Goal: Transaction & Acquisition: Purchase product/service

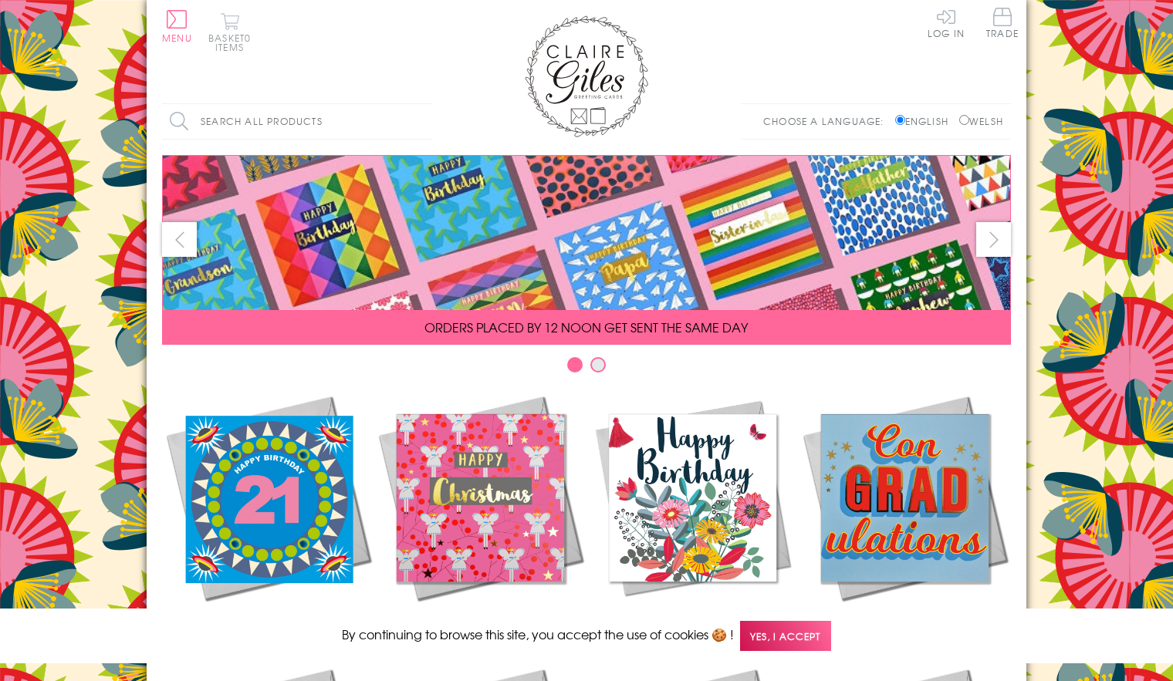
click at [226, 22] on button "Basket 0 items" at bounding box center [229, 31] width 42 height 39
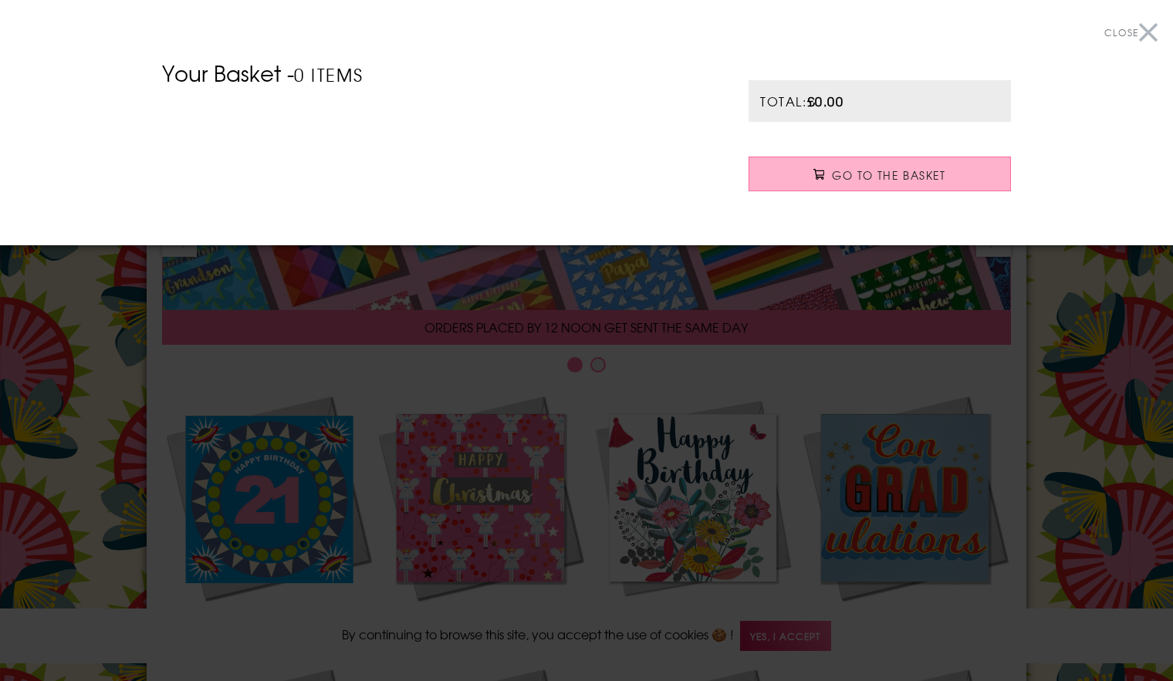
click at [829, 178] on link "Go to the Basket" at bounding box center [879, 174] width 262 height 35
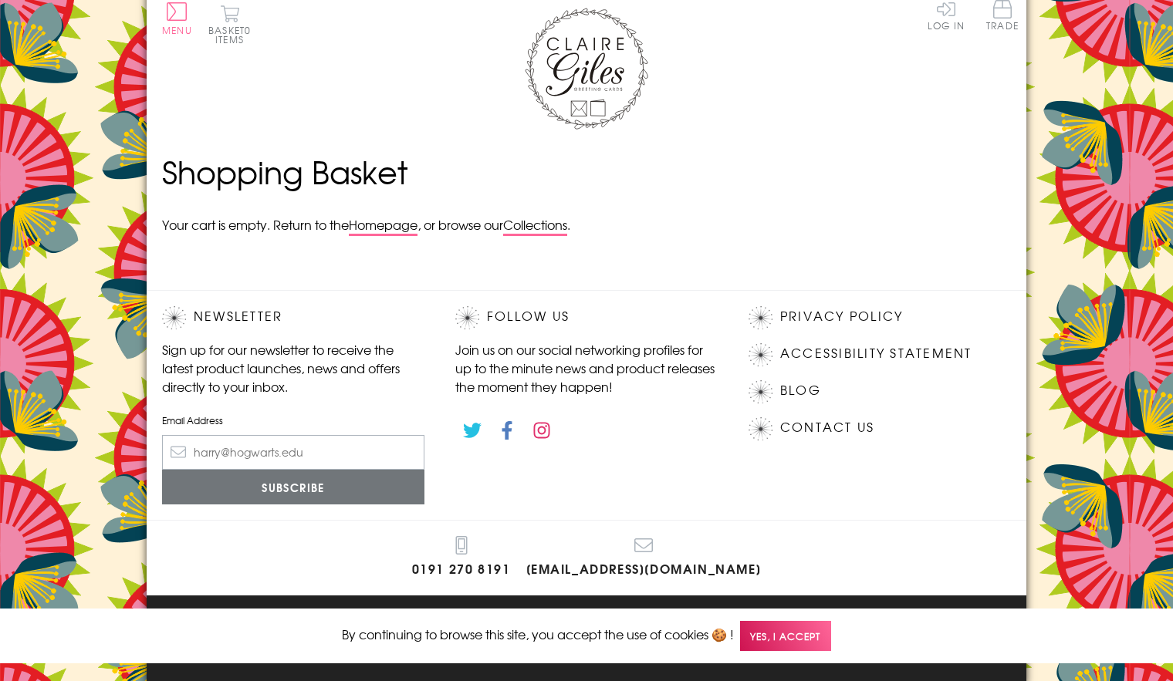
scroll to position [12, 0]
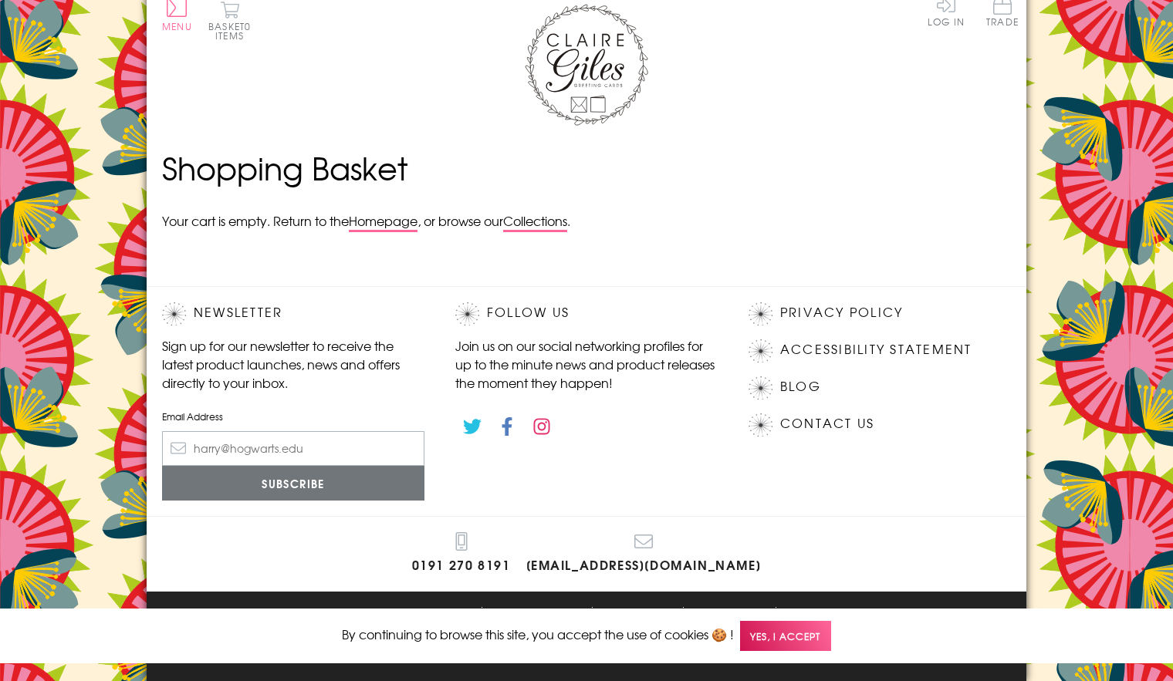
click at [805, 640] on span "Yes, I accept" at bounding box center [785, 636] width 91 height 30
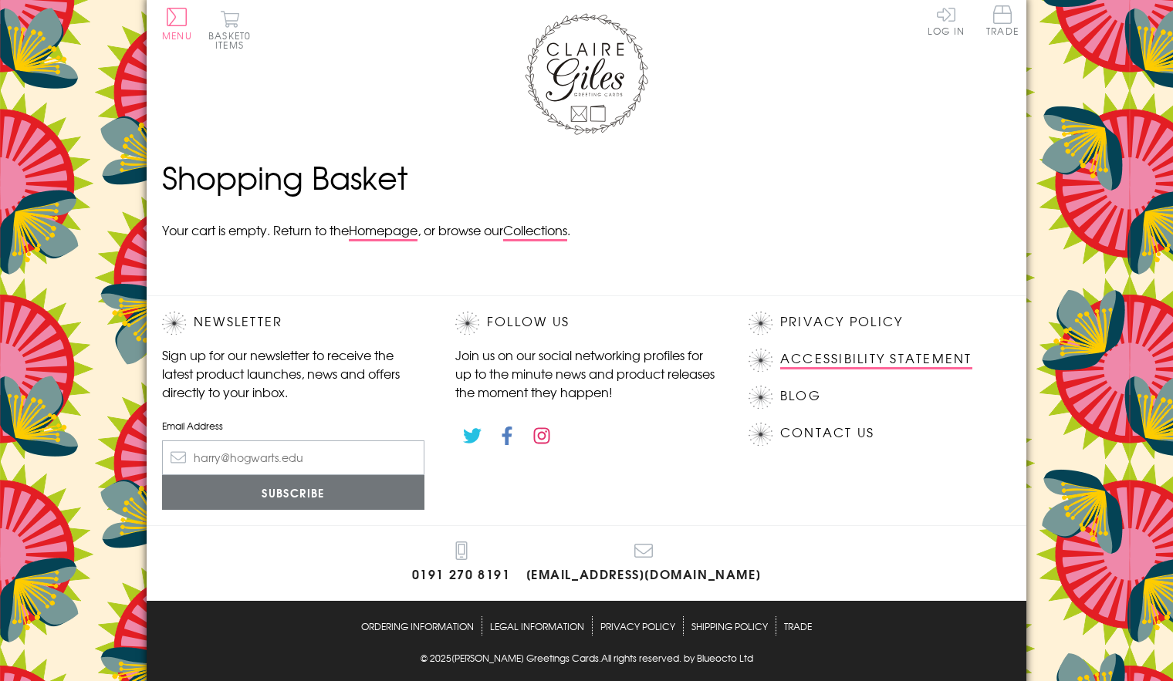
scroll to position [0, 0]
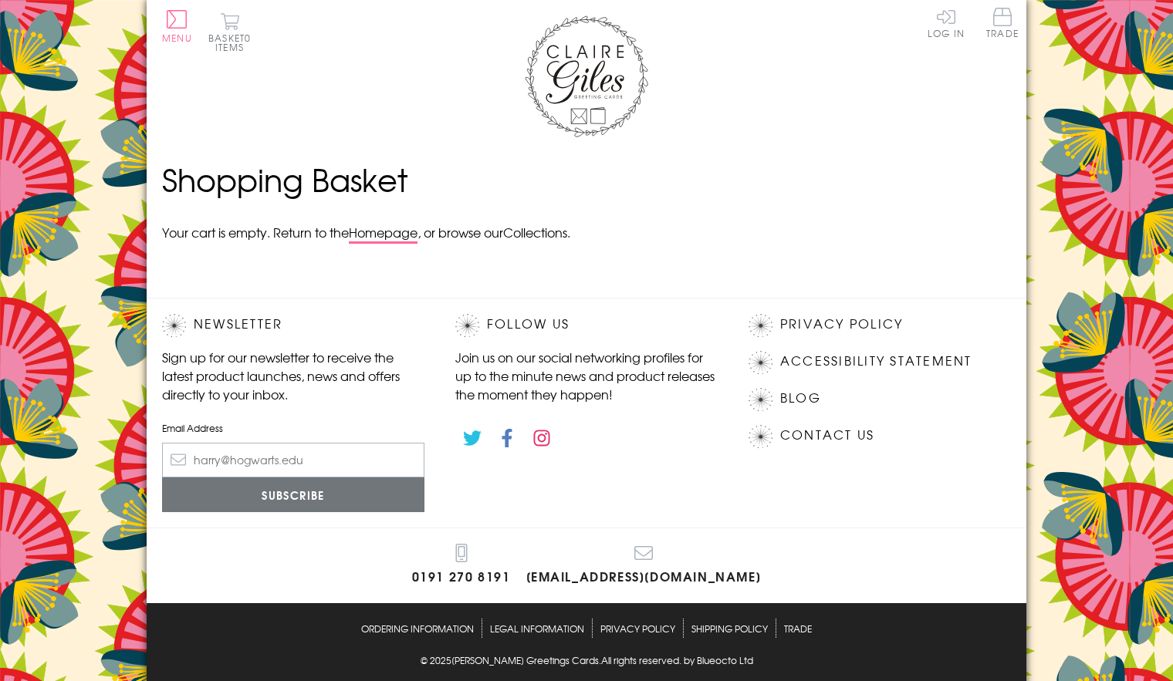
click at [556, 235] on link "Collections" at bounding box center [535, 233] width 64 height 21
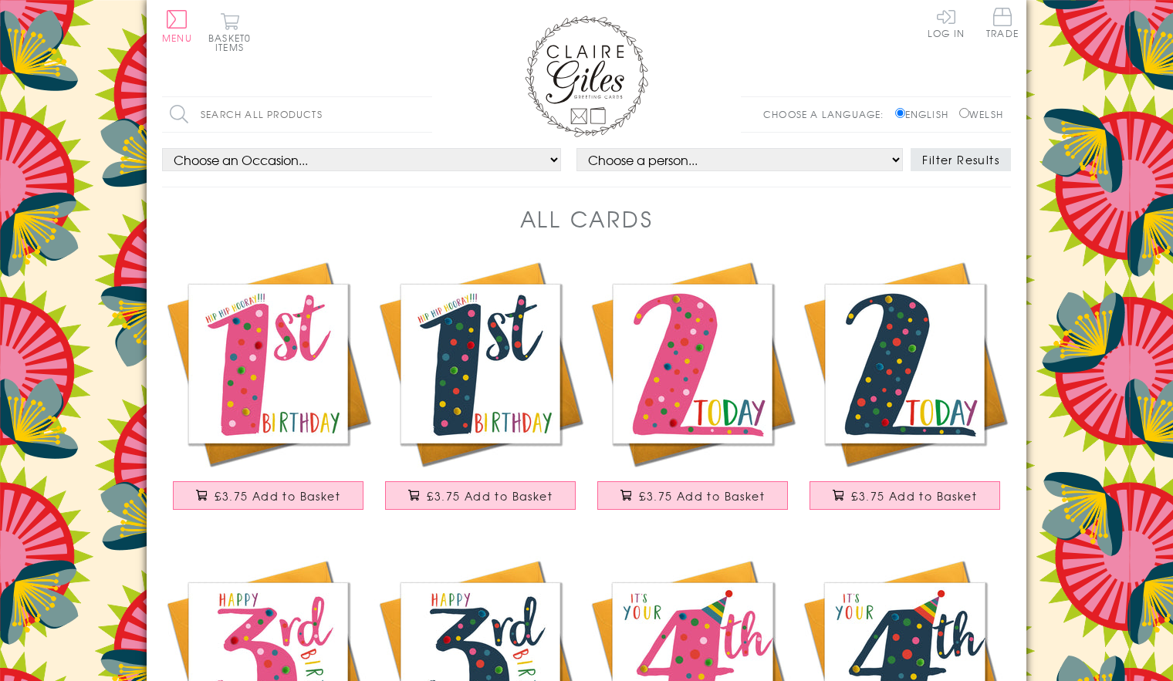
click at [257, 107] on input "Search all products" at bounding box center [297, 114] width 270 height 35
type input "products"
click at [417, 97] on input "Search" at bounding box center [424, 114] width 15 height 35
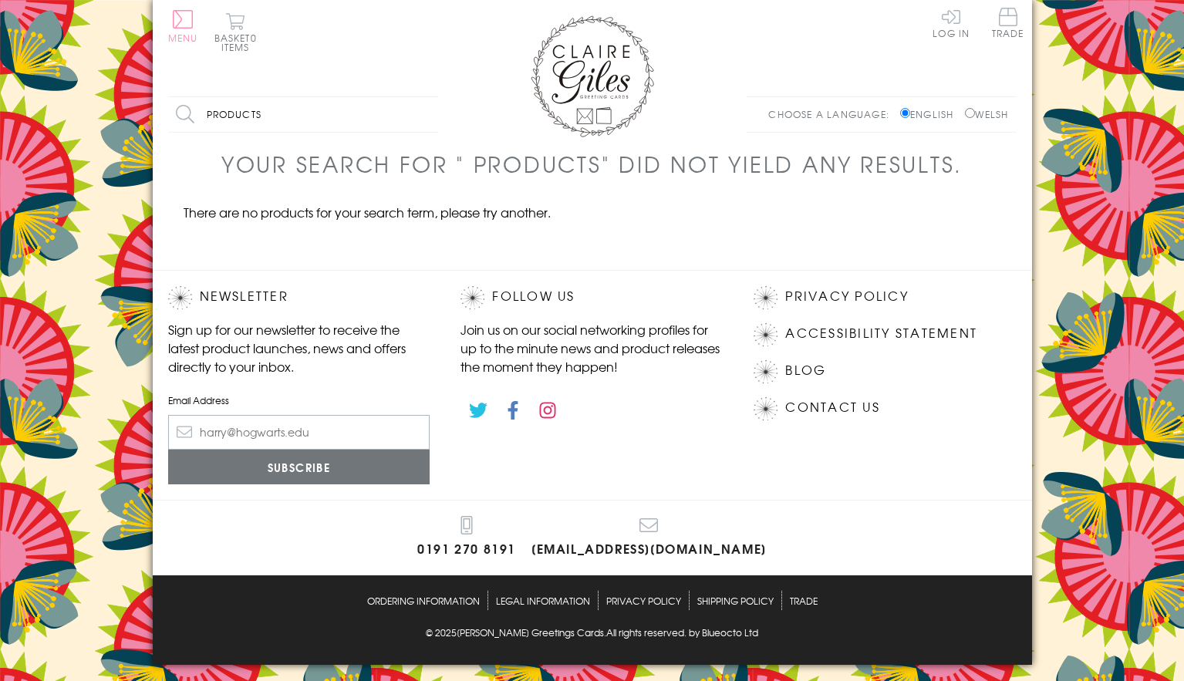
click at [179, 19] on button "Menu" at bounding box center [183, 26] width 30 height 32
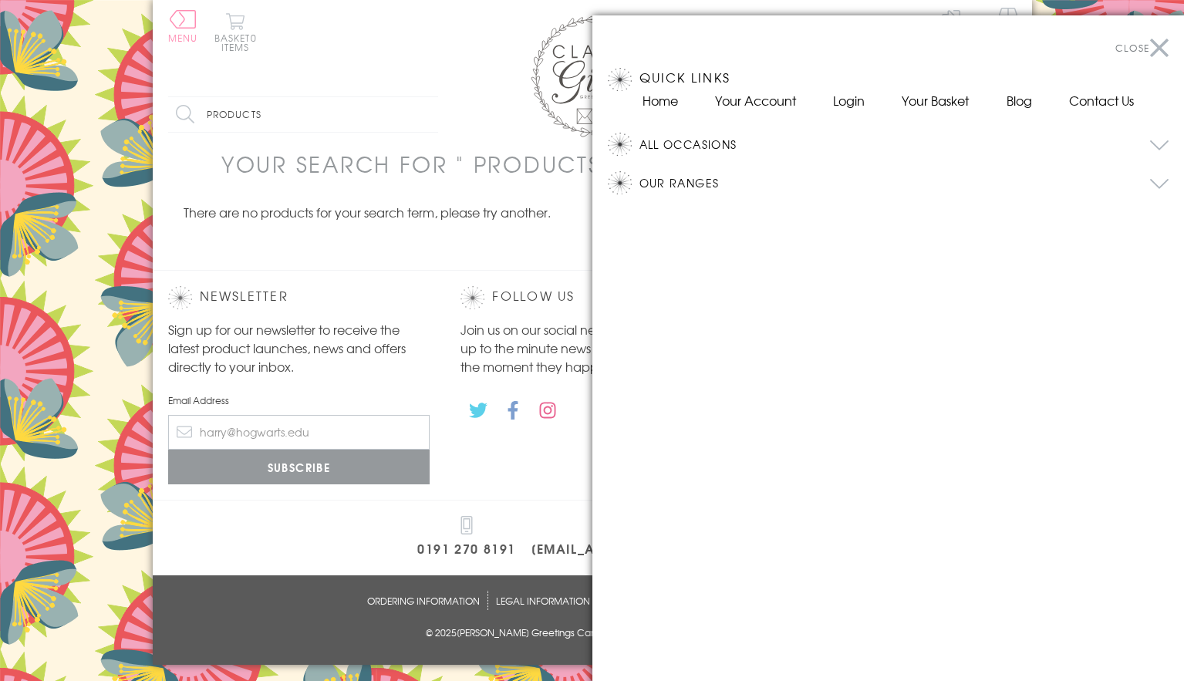
click at [675, 181] on button "Our Ranges" at bounding box center [905, 182] width 530 height 23
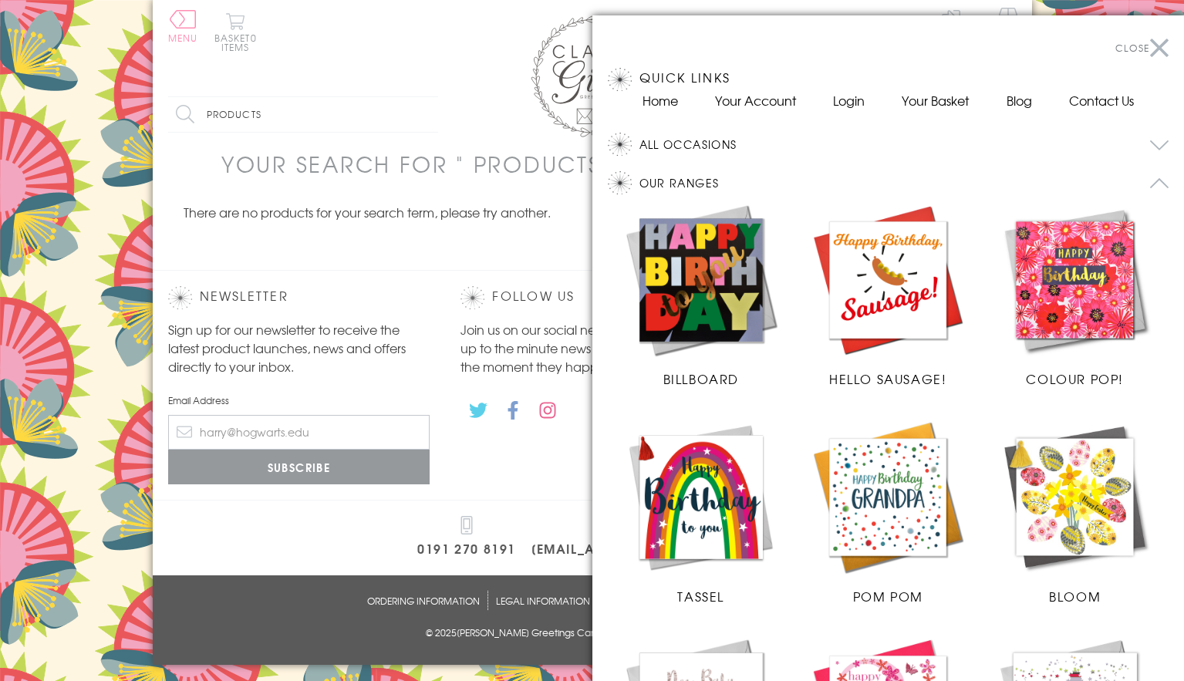
scroll to position [231, 0]
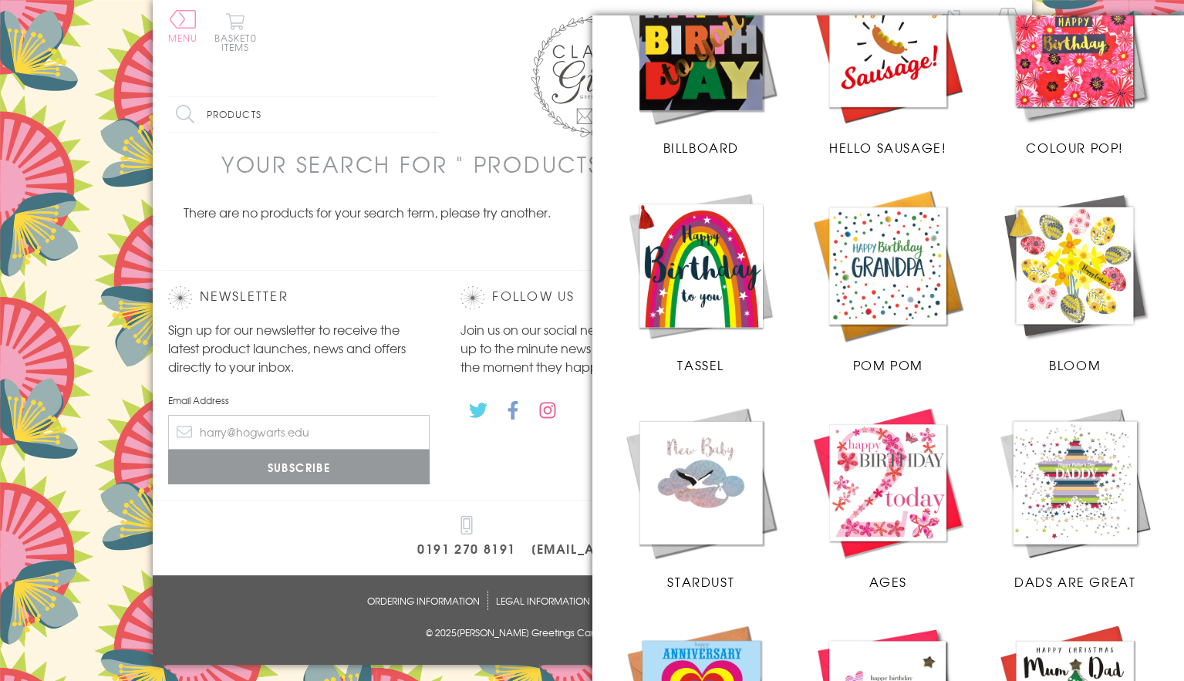
click at [916, 315] on img at bounding box center [888, 265] width 156 height 156
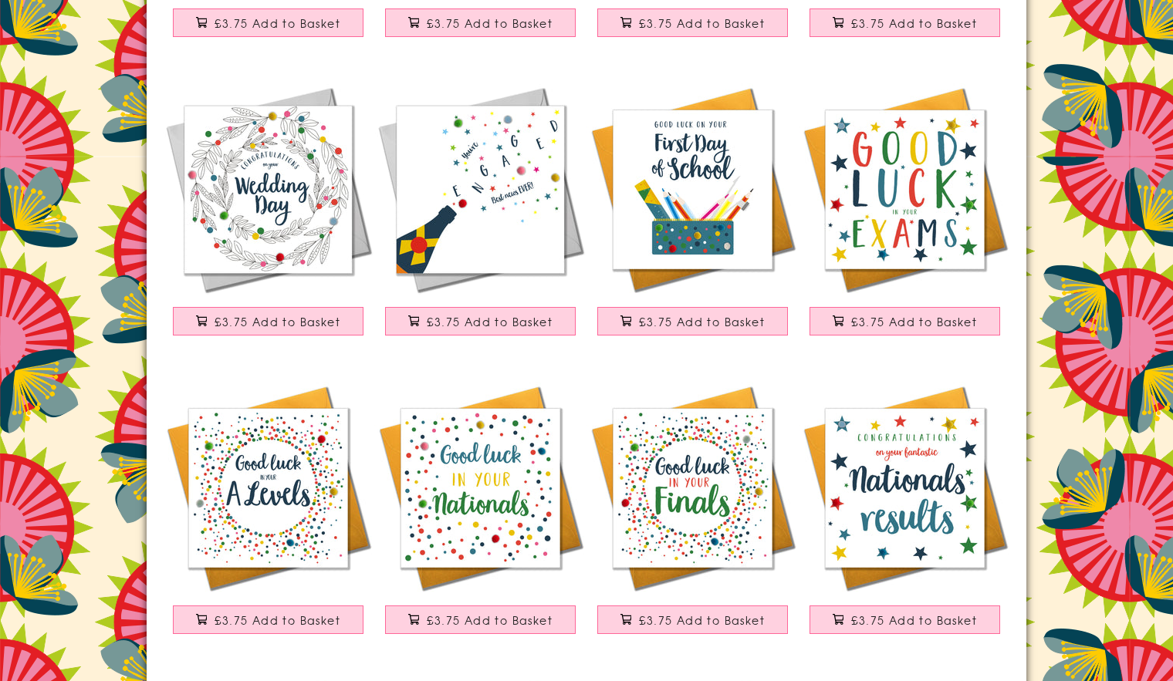
scroll to position [463, 0]
